Goal: Task Accomplishment & Management: Use online tool/utility

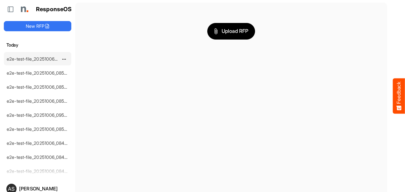
click at [54, 60] on link "e2e-test-file_20251006_090127" at bounding box center [39, 58] width 64 height 5
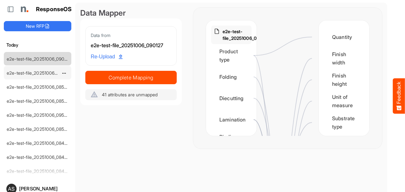
click at [46, 74] on link "e2e-test-file_20251006_085919" at bounding box center [39, 72] width 64 height 5
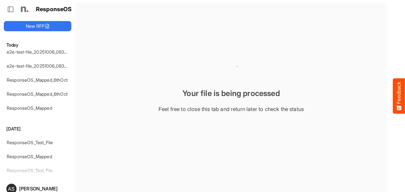
scroll to position [198, 0]
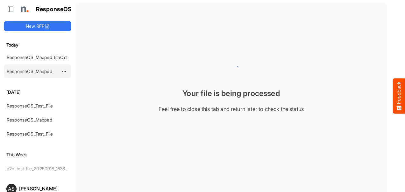
click at [45, 68] on link "ResponseOS_Mapped" at bounding box center [30, 70] width 46 height 5
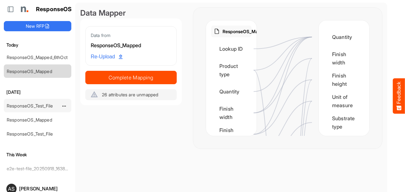
click at [31, 103] on link "ResponseOS_Test_File" at bounding box center [30, 105] width 46 height 5
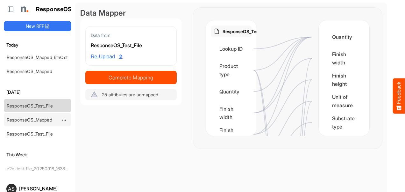
click at [32, 118] on div "ResponseOS_Mapped" at bounding box center [32, 119] width 57 height 13
click at [33, 117] on link "ResponseOS_Mapped" at bounding box center [30, 119] width 46 height 5
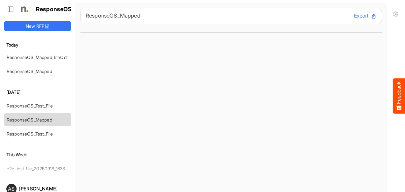
click at [33, 131] on link "ResponseOS_Test_File" at bounding box center [30, 133] width 46 height 5
click at [34, 118] on div "ResponseOS_Mapped" at bounding box center [38, 119] width 68 height 13
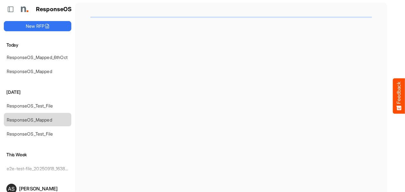
click at [103, 118] on main at bounding box center [231, 108] width 312 height 211
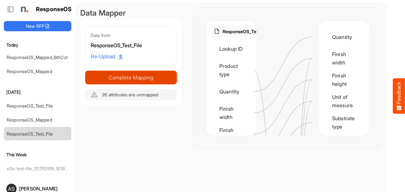
click at [111, 80] on span "Complete Mapping" at bounding box center [131, 77] width 91 height 9
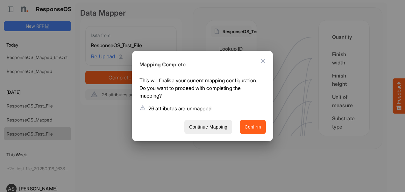
click at [255, 130] on span "Confirm" at bounding box center [253, 127] width 17 height 8
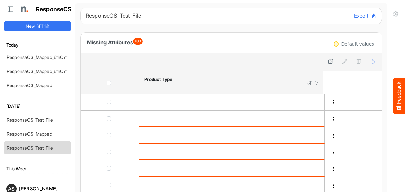
click at [297, 62] on div at bounding box center [231, 61] width 292 height 9
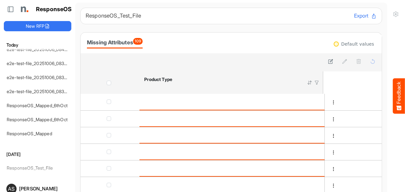
scroll to position [245, 0]
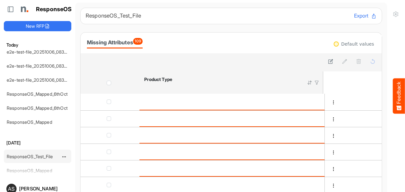
click at [43, 153] on link "ResponseOS_Test_File" at bounding box center [30, 155] width 46 height 5
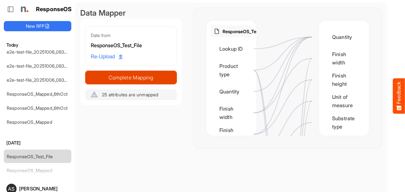
click at [128, 73] on span "Complete Mapping" at bounding box center [131, 77] width 91 height 9
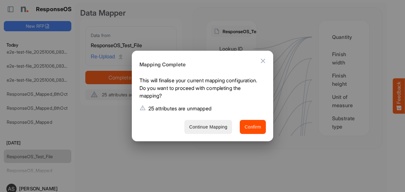
click at [230, 130] on button "Continue Mapping" at bounding box center [208, 127] width 48 height 14
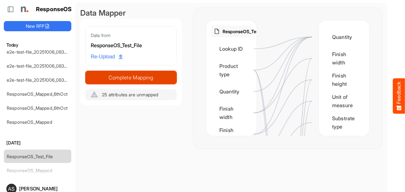
click at [153, 81] on span "Complete Mapping" at bounding box center [131, 77] width 91 height 9
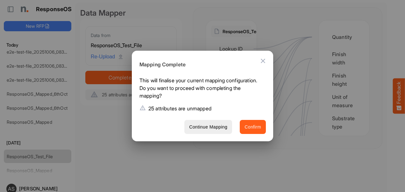
click at [251, 127] on span "Confirm" at bounding box center [253, 127] width 17 height 8
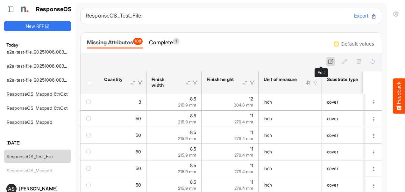
click at [328, 62] on icon at bounding box center [330, 61] width 5 height 5
click at [334, 62] on icon "button" at bounding box center [337, 61] width 6 height 6
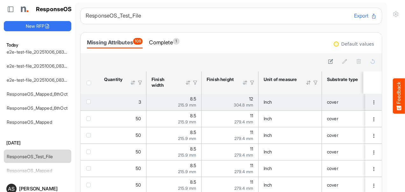
click at [87, 103] on span "checkbox" at bounding box center [88, 101] width 4 height 4
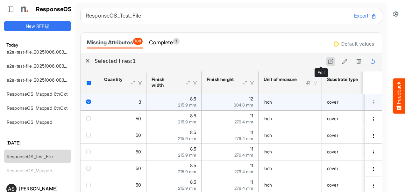
click at [328, 59] on icon at bounding box center [330, 61] width 5 height 5
click at [372, 104] on span "dropdownbutton" at bounding box center [374, 102] width 4 height 4
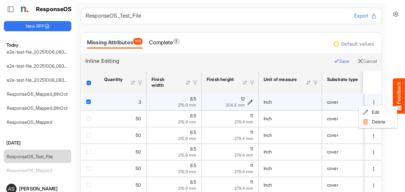
click at [248, 104] on icon "12 is template cell Column Header httpsnorthellcomontologiesmapping-rulesmeasur…" at bounding box center [249, 101] width 5 height 5
click at [230, 102] on input "**" at bounding box center [224, 102] width 39 height 13
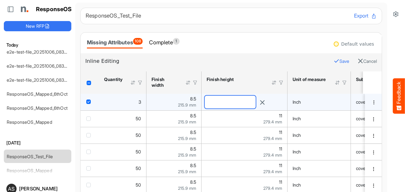
type input "**"
click at [334, 59] on button "Save" at bounding box center [342, 61] width 16 height 8
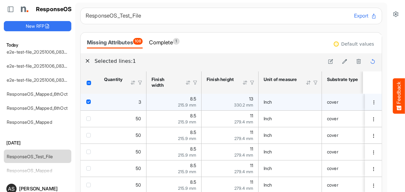
click at [303, 105] on td "Inch" at bounding box center [290, 102] width 63 height 17
click at [289, 96] on td "Inch" at bounding box center [290, 102] width 63 height 17
click at [281, 102] on div "Inch" at bounding box center [290, 101] width 53 height 7
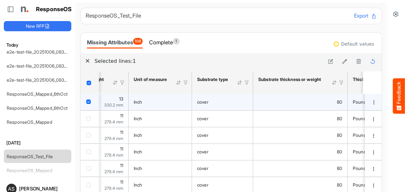
scroll to position [0, 213]
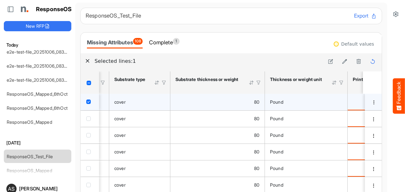
click at [336, 99] on div "Pound" at bounding box center [306, 101] width 72 height 7
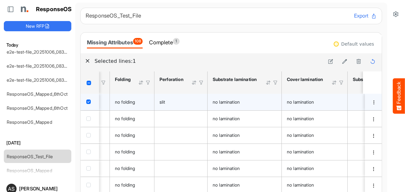
scroll to position [0, 0]
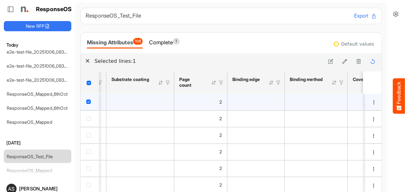
click at [341, 83] on div at bounding box center [342, 83] width 6 height 6
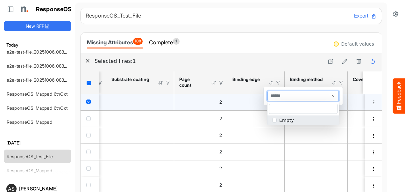
click at [318, 93] on div at bounding box center [303, 96] width 71 height 10
paste input "**********"
type input "**********"
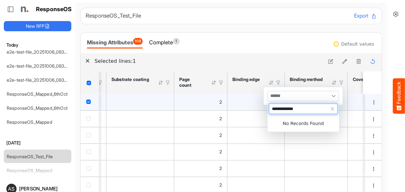
click at [311, 110] on input "**********" at bounding box center [298, 109] width 58 height 10
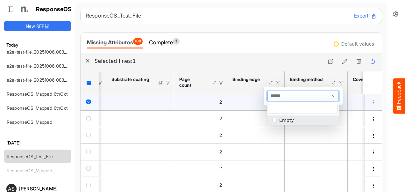
click at [334, 95] on span at bounding box center [334, 96] width 10 height 10
click at [275, 121] on span "popup" at bounding box center [274, 120] width 4 height 4
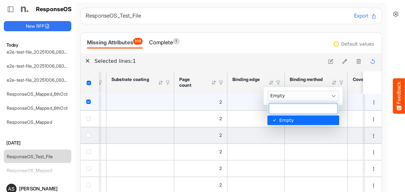
click at [317, 137] on div "is template cell Column Header httpsnorthellcomontologiesmapping-rulesassemblyh…" at bounding box center [316, 135] width 53 height 7
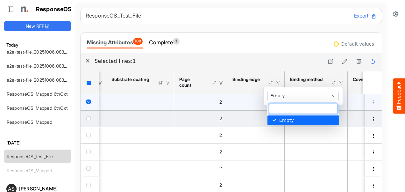
click at [335, 96] on td "is template cell Column Header httpsnorthellcomontologiesmapping-rulesassemblyh…" at bounding box center [316, 102] width 63 height 17
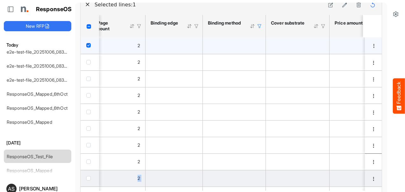
drag, startPoint x: 370, startPoint y: 155, endPoint x: 368, endPoint y: 183, distance: 28.7
